Goal: Information Seeking & Learning: Understand process/instructions

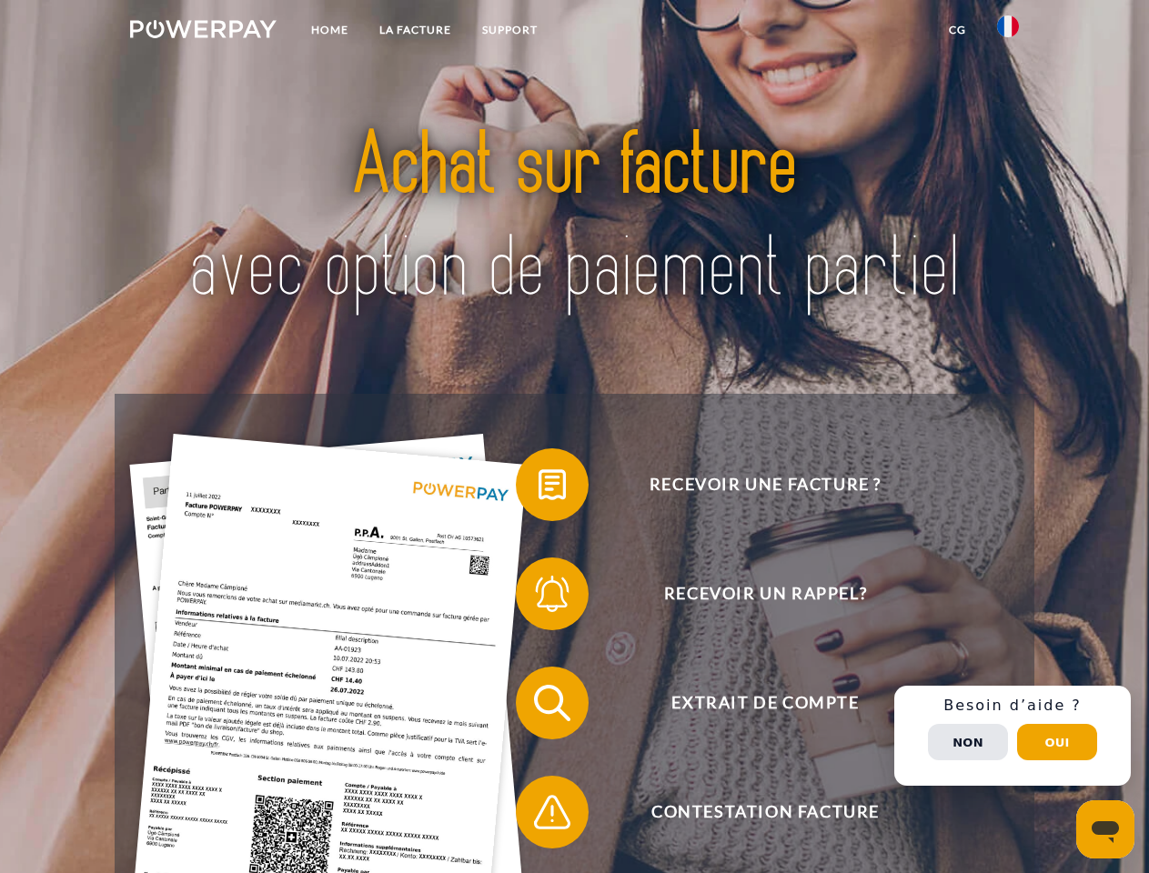
click at [203, 32] on img at bounding box center [203, 29] width 146 height 18
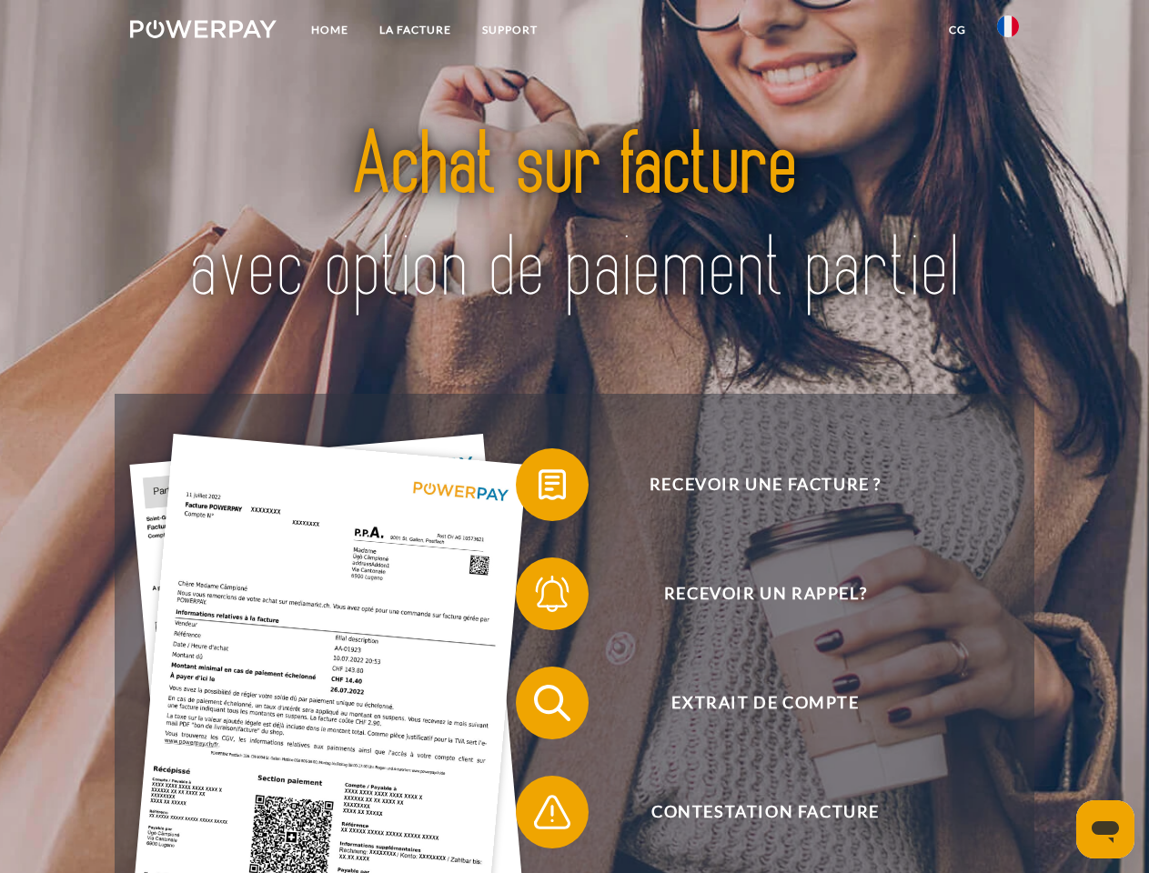
click at [1008, 32] on img at bounding box center [1008, 26] width 22 height 22
click at [957, 30] on link "CG" at bounding box center [957, 30] width 48 height 33
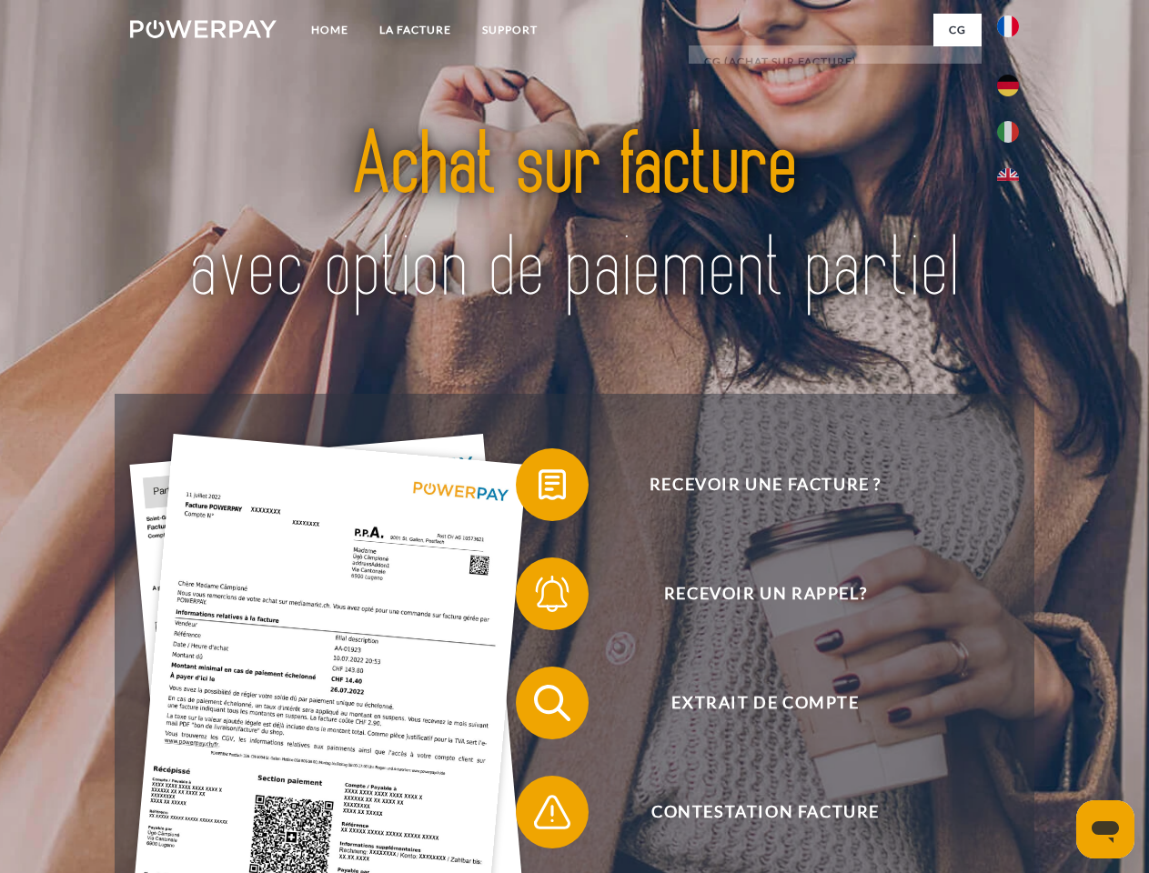
click at [538, 488] on span at bounding box center [524, 484] width 91 height 91
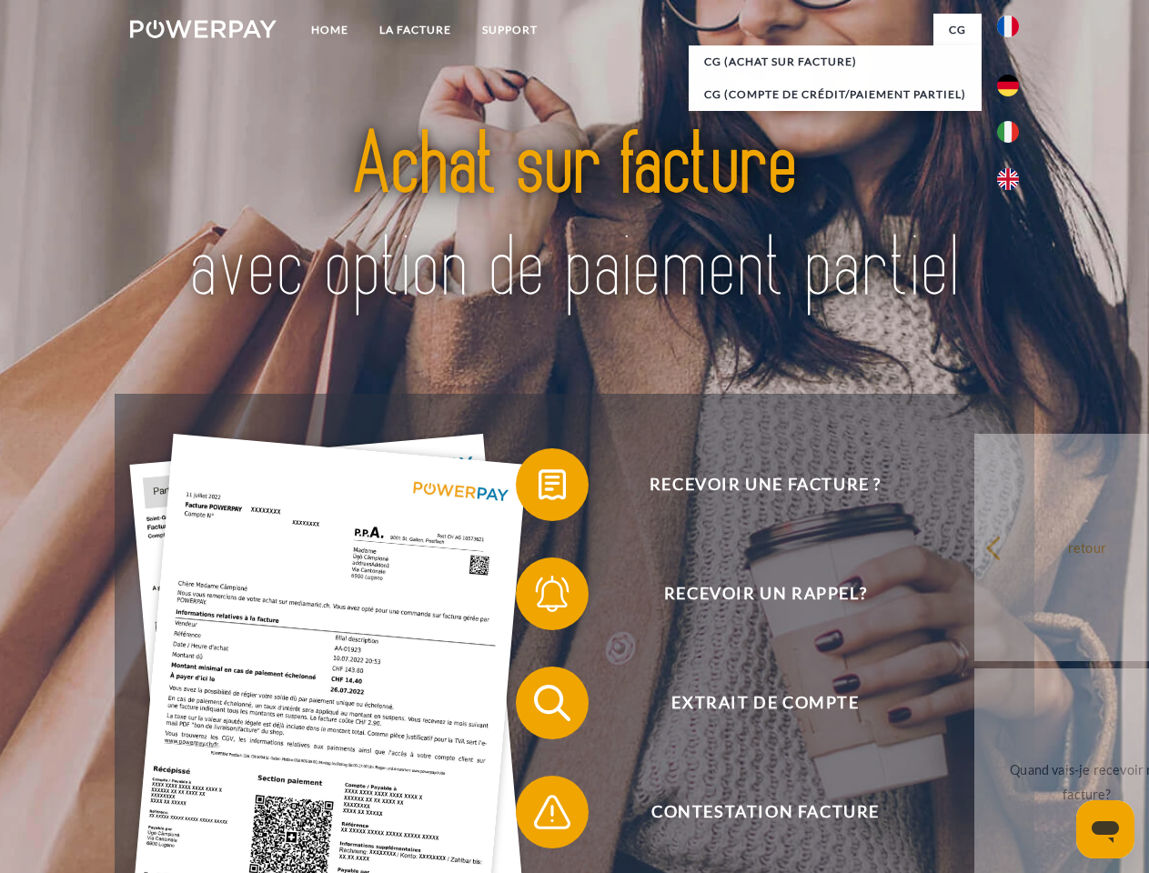
click at [538, 597] on span at bounding box center [524, 593] width 91 height 91
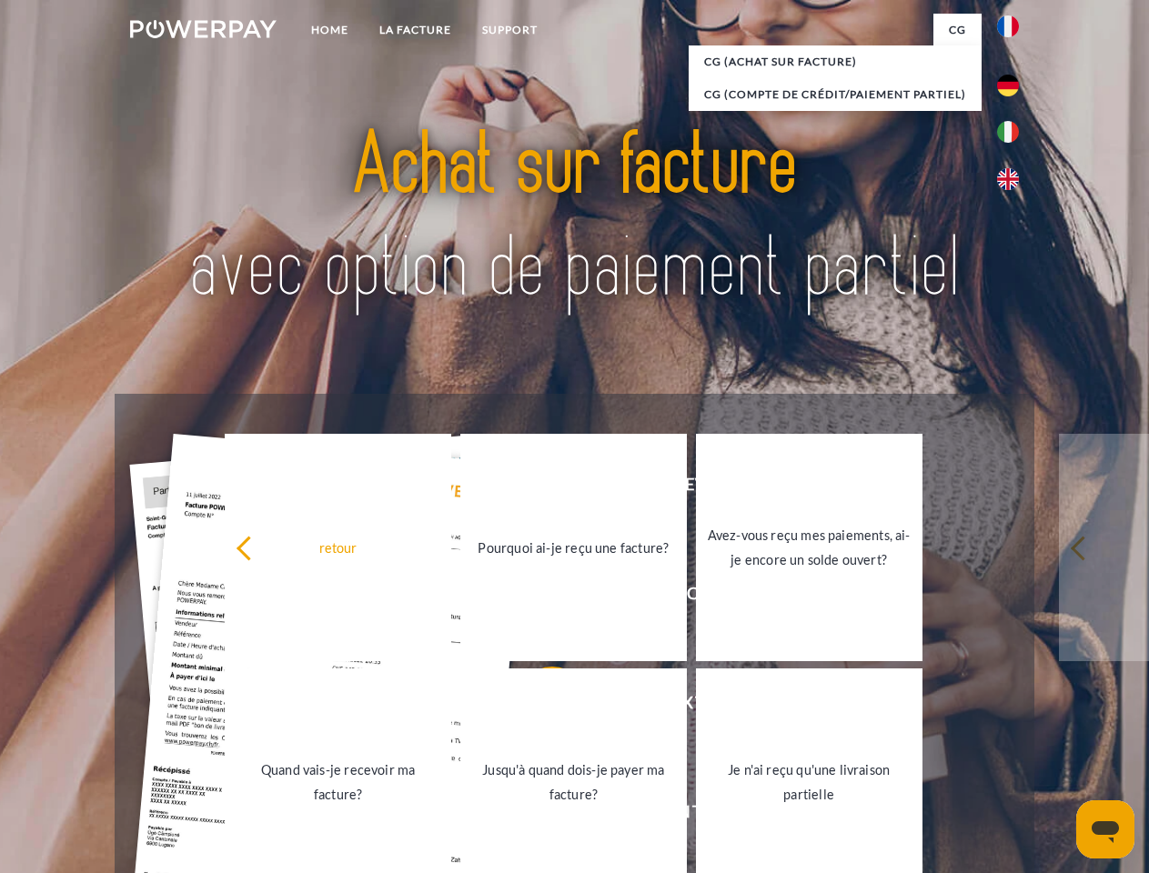
click at [538, 707] on link "Jusqu'à quand dois-je payer ma facture?" at bounding box center [573, 781] width 226 height 227
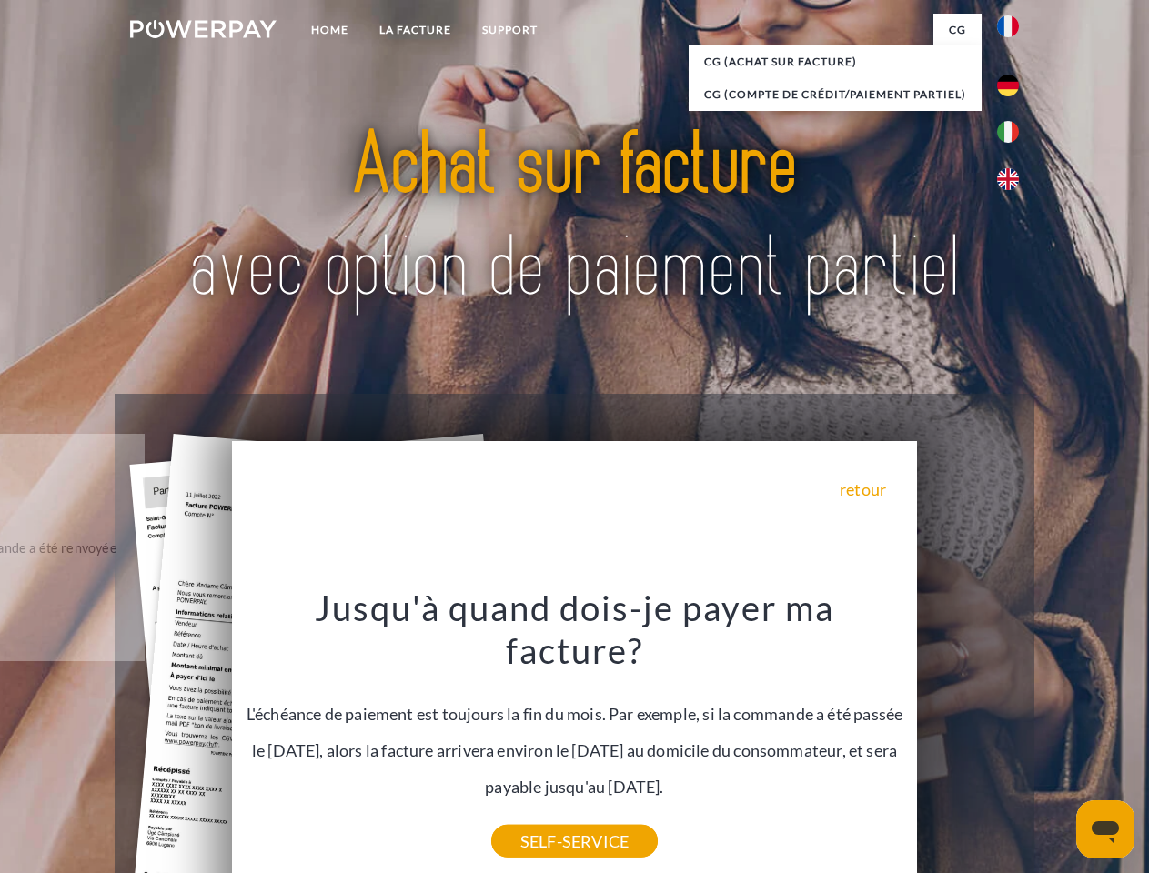
click at [1012, 736] on div "Recevoir une facture ? Recevoir un rappel? Extrait de compte retour" at bounding box center [574, 757] width 918 height 727
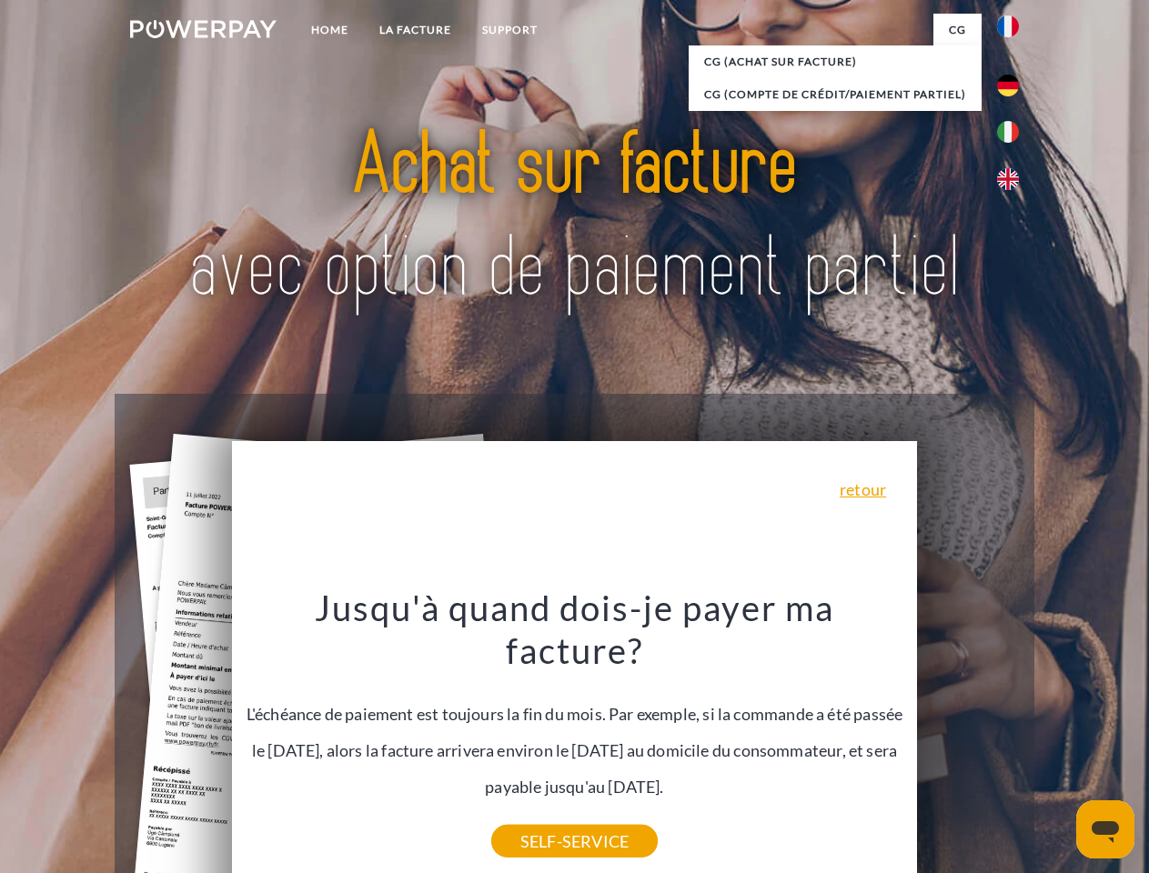
click at [968, 739] on span "Extrait de compte" at bounding box center [765, 703] width 446 height 73
click at [1057, 742] on header "Home LA FACTURE Support" at bounding box center [574, 628] width 1149 height 1256
